Goal: Find specific page/section: Find specific page/section

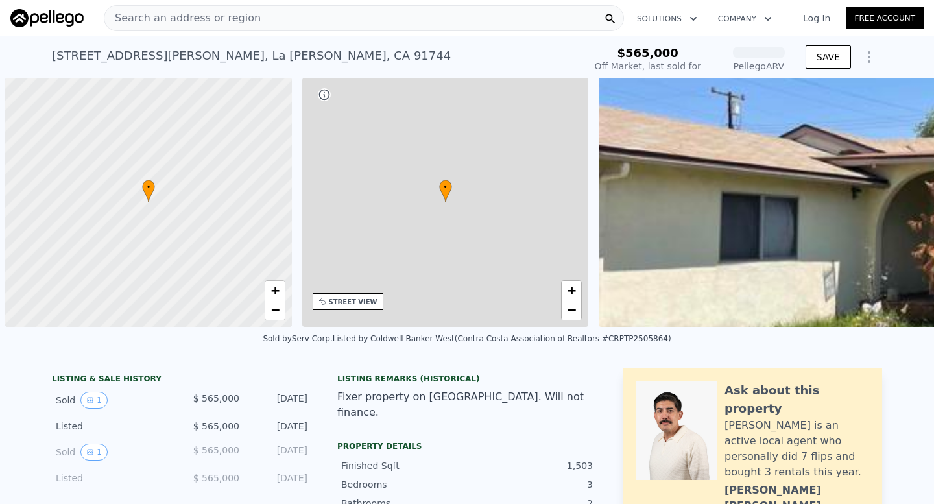
scroll to position [0, 5]
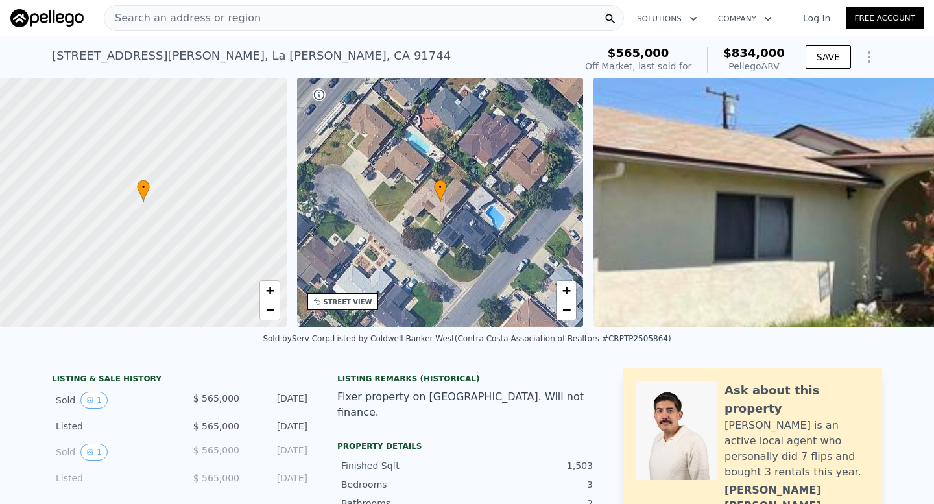
click at [295, 9] on div "Search an address or region" at bounding box center [364, 18] width 520 height 26
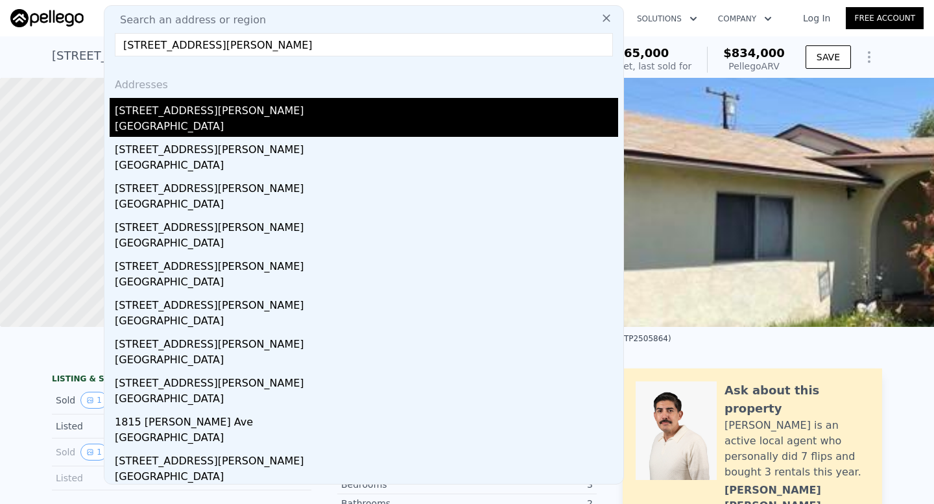
type input "[STREET_ADDRESS][PERSON_NAME]"
click at [337, 107] on div "[STREET_ADDRESS][PERSON_NAME]" at bounding box center [366, 108] width 503 height 21
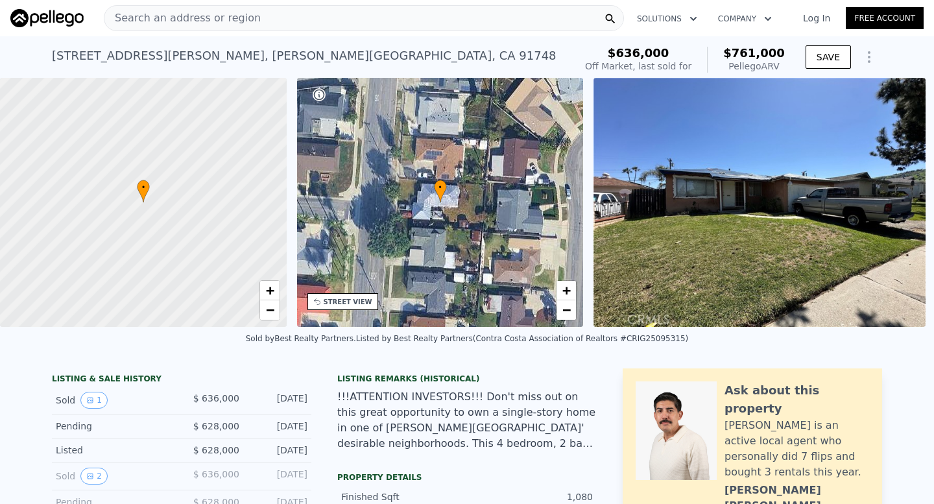
click at [298, 17] on div "Search an address or region" at bounding box center [364, 18] width 520 height 26
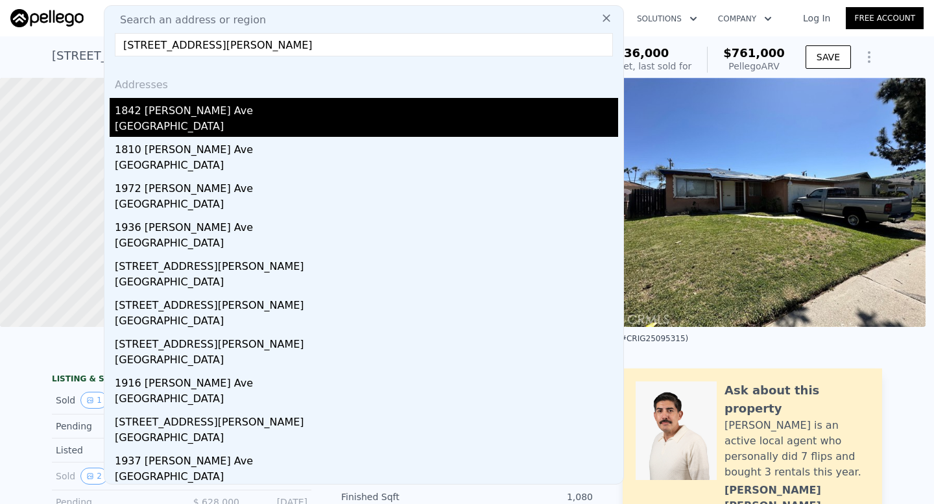
type input "[STREET_ADDRESS][PERSON_NAME]"
click at [268, 110] on div "1842 [PERSON_NAME] Ave" at bounding box center [366, 108] width 503 height 21
